Goal: Information Seeking & Learning: Learn about a topic

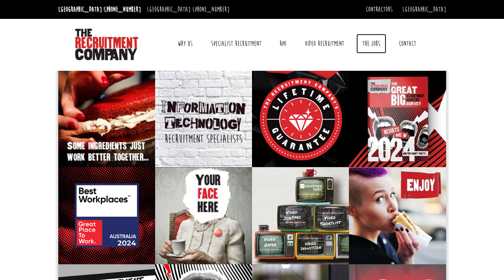
click at [374, 43] on link "The Jobs" at bounding box center [371, 44] width 30 height 20
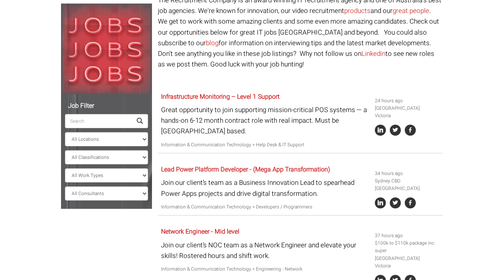
scroll to position [88, 0]
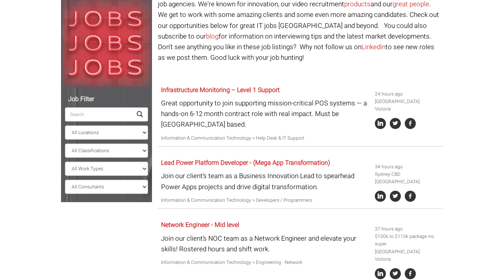
click at [86, 115] on input "search" at bounding box center [98, 115] width 67 height 14
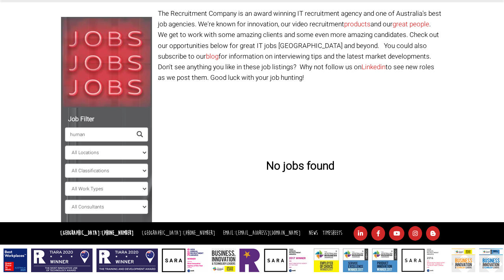
scroll to position [68, 0]
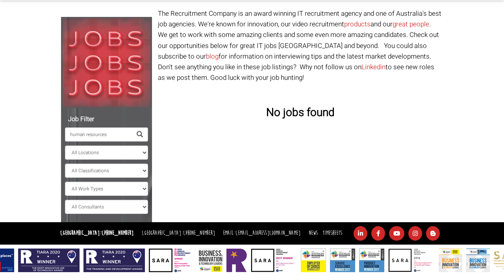
type input "human resources"
